Goal: Task Accomplishment & Management: Complete application form

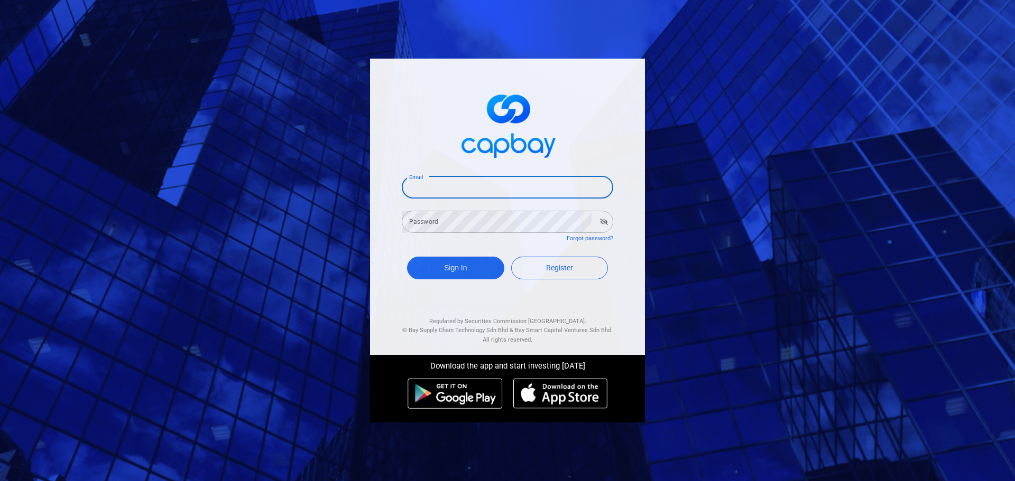
click at [431, 180] on input "Email" at bounding box center [507, 188] width 211 height 22
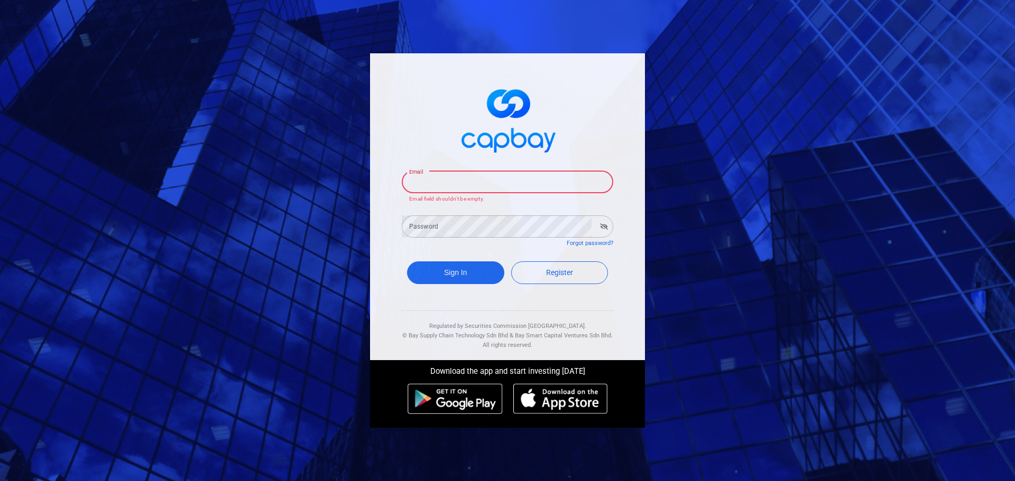
type input "[EMAIL_ADDRESS][DOMAIN_NAME]"
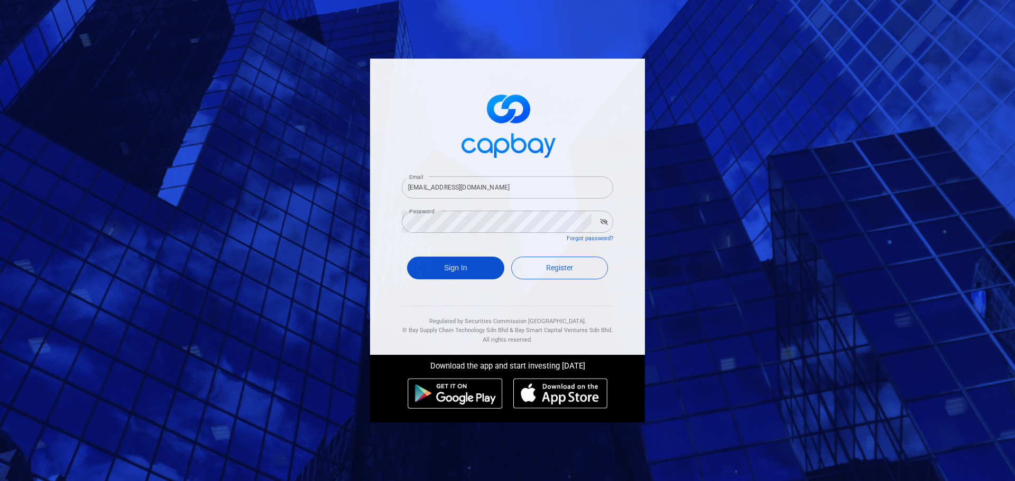
click at [463, 266] on button "Sign In" at bounding box center [455, 268] width 97 height 23
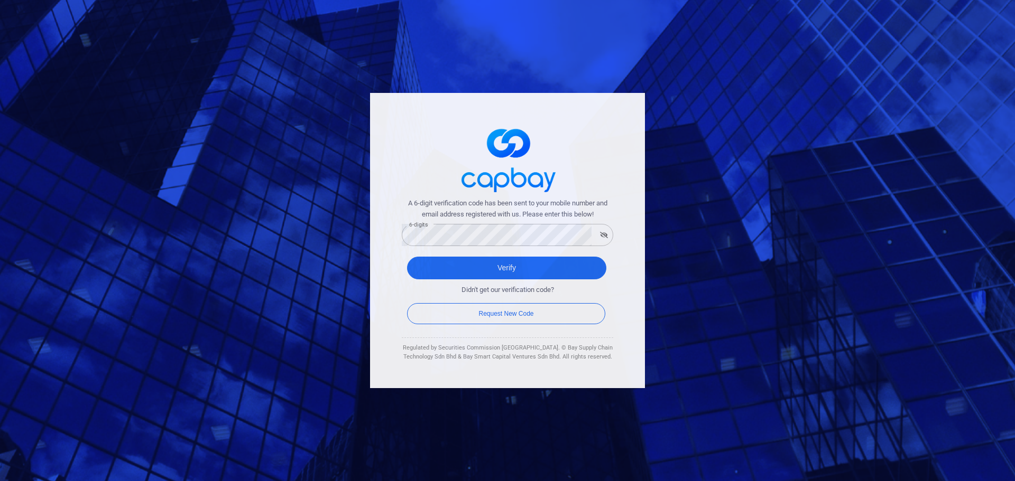
click at [394, 284] on div "A 6-digit verification code has been sent to your mobile number and email addre…" at bounding box center [507, 240] width 275 height 295
click at [534, 265] on button "Verify" at bounding box center [506, 268] width 199 height 23
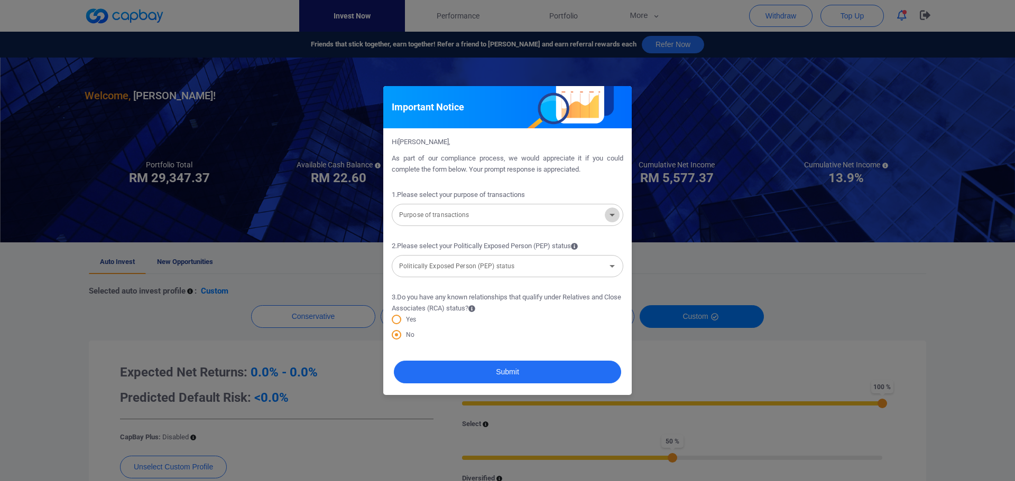
click at [613, 215] on icon "Open" at bounding box center [611, 215] width 5 height 3
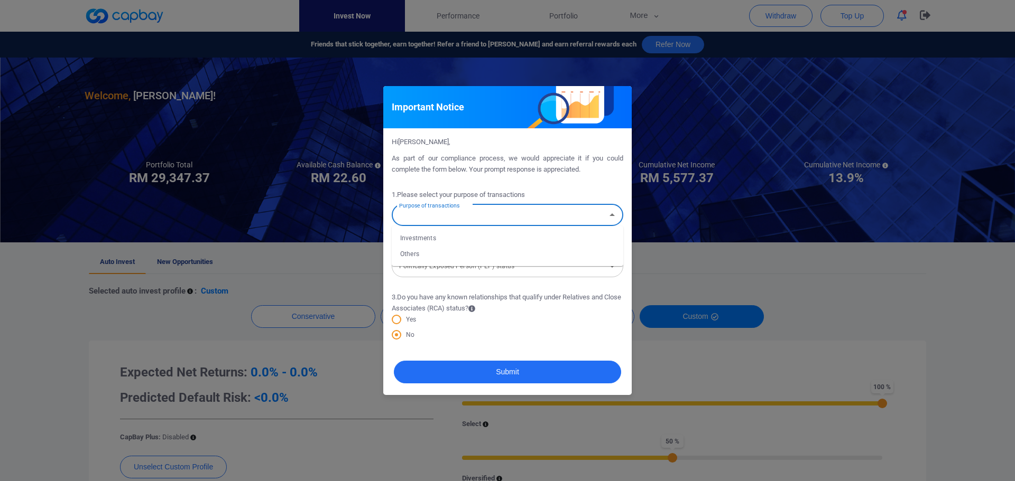
click at [529, 221] on input "Purpose of transactions" at bounding box center [499, 216] width 208 height 20
click at [438, 239] on li "Investments" at bounding box center [507, 238] width 231 height 16
type input "Investments"
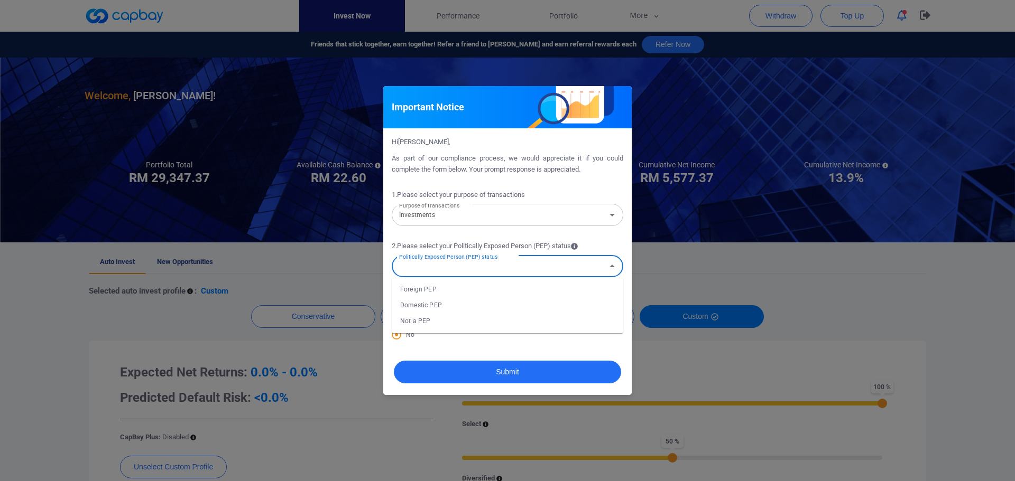
click at [501, 270] on input "Politically Exposed Person (PEP) status" at bounding box center [499, 267] width 208 height 20
click at [422, 322] on li "Not a PEP" at bounding box center [507, 321] width 231 height 16
type input "Not a PEP"
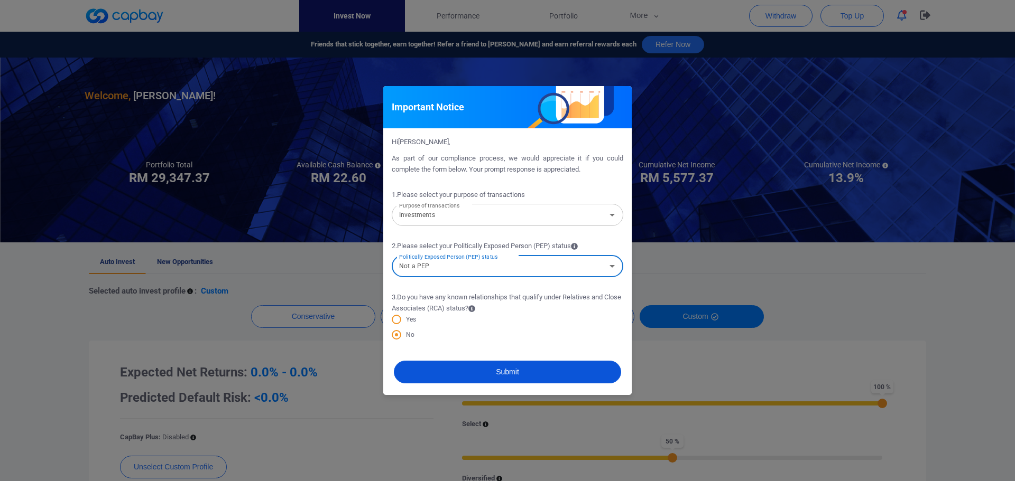
click at [503, 370] on button "Submit" at bounding box center [507, 372] width 227 height 23
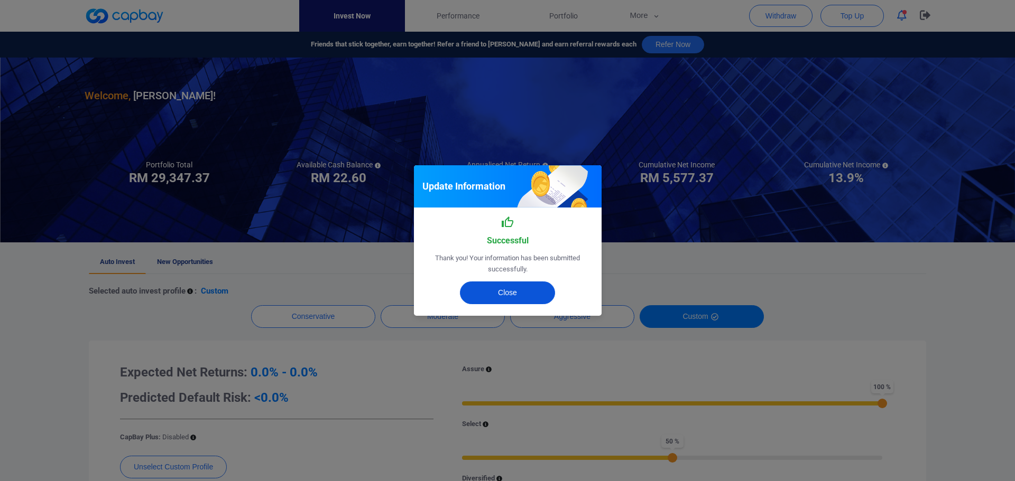
click at [504, 292] on button "Close" at bounding box center [507, 293] width 95 height 23
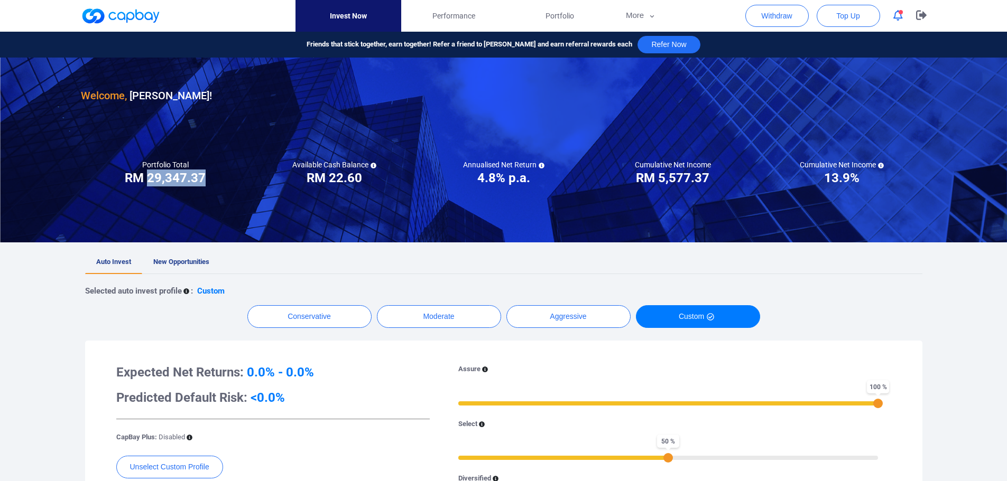
drag, startPoint x: 147, startPoint y: 178, endPoint x: 204, endPoint y: 175, distance: 56.6
click at [204, 175] on h3 "RM 29,347.37" at bounding box center [165, 178] width 81 height 17
copy h3 "29,347.37"
